Goal: Task Accomplishment & Management: Manage account settings

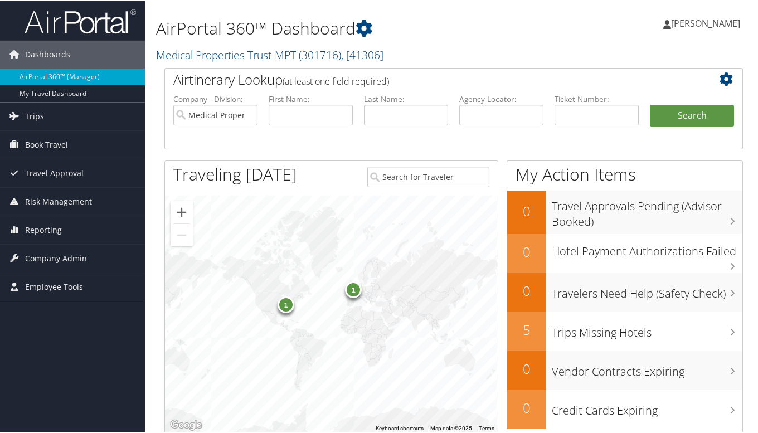
click at [38, 112] on span "Trips" at bounding box center [34, 115] width 19 height 28
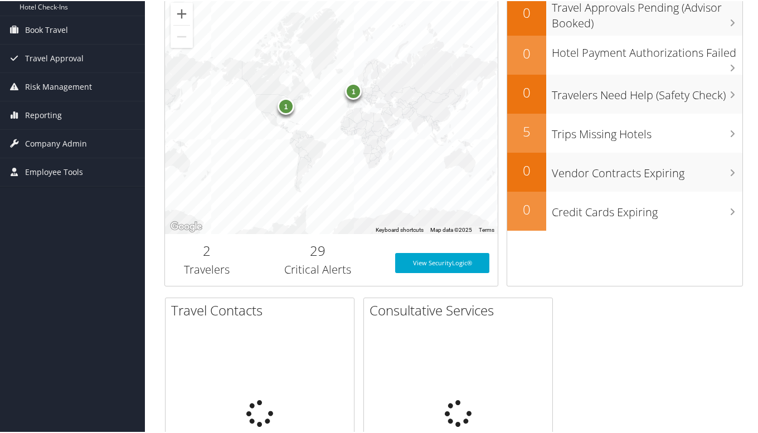
scroll to position [279, 0]
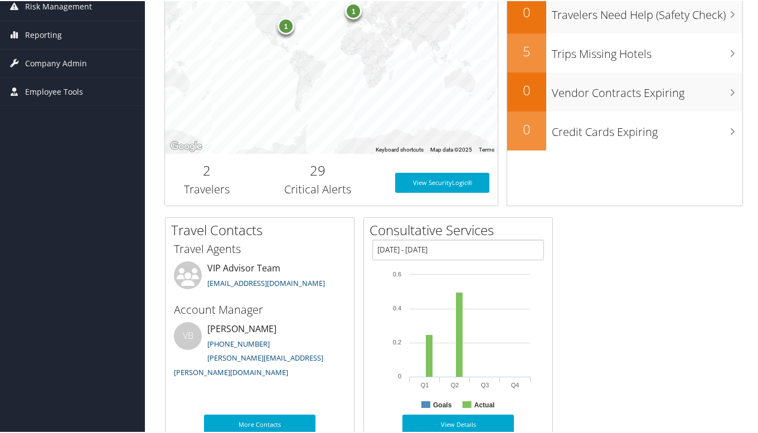
click at [719, 63] on div "Trips Missing Hotels" at bounding box center [644, 51] width 196 height 39
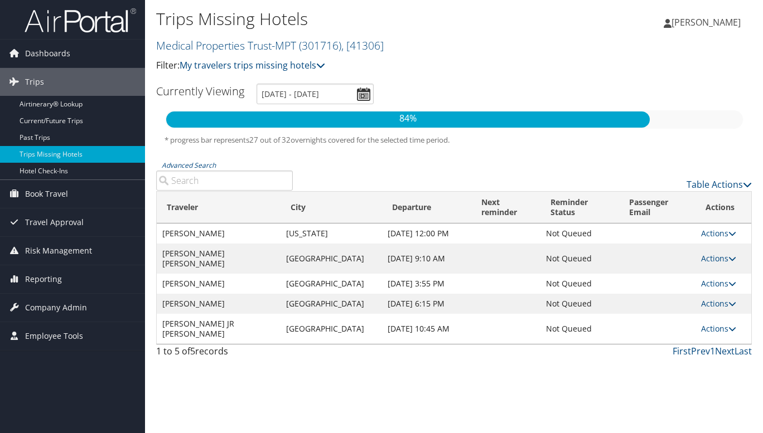
click at [678, 84] on ul "Currently Viewing [DATE] - [DATE]" at bounding box center [448, 94] width 608 height 21
click at [74, 113] on link "Current/Future Trips" at bounding box center [72, 121] width 145 height 17
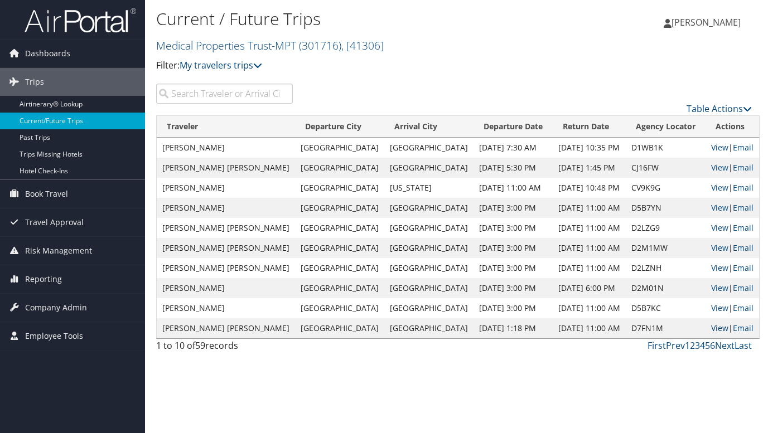
click at [711, 327] on link "View" at bounding box center [719, 328] width 17 height 11
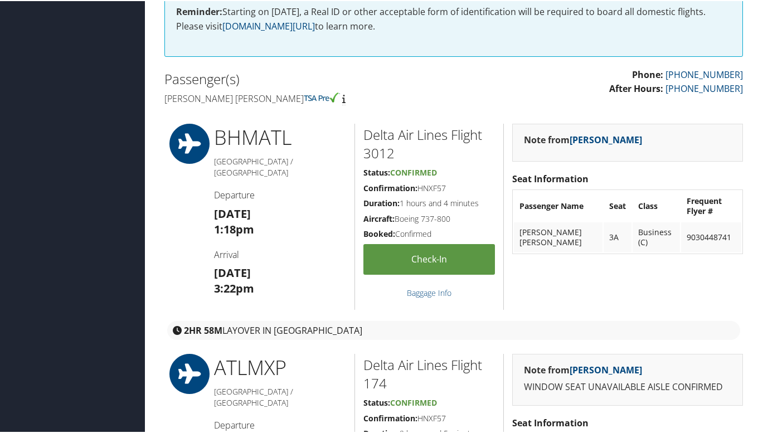
scroll to position [502, 0]
